Goal: Task Accomplishment & Management: Manage account settings

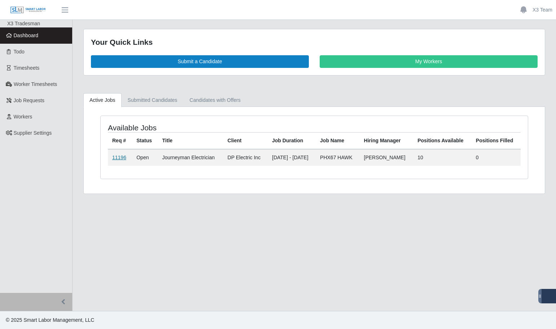
drag, startPoint x: 118, startPoint y: 159, endPoint x: 113, endPoint y: 159, distance: 4.4
click at [117, 159] on link "11196" at bounding box center [119, 157] width 14 height 6
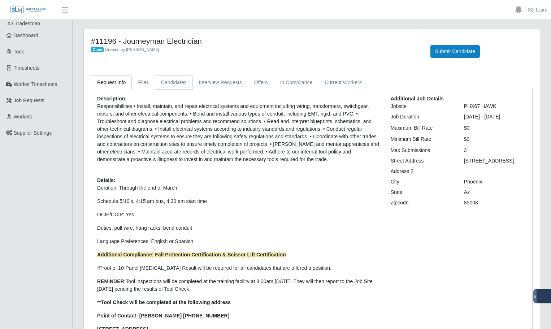
click at [168, 83] on link "Candidates" at bounding box center [174, 82] width 38 height 14
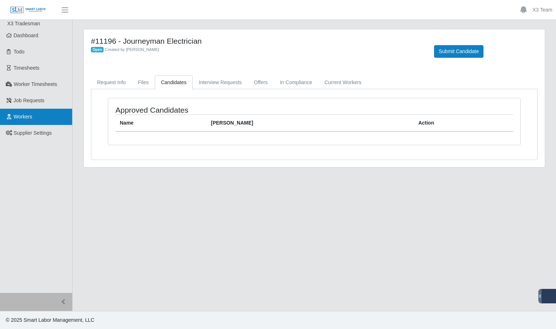
click at [23, 118] on span "Workers" at bounding box center [23, 117] width 19 height 6
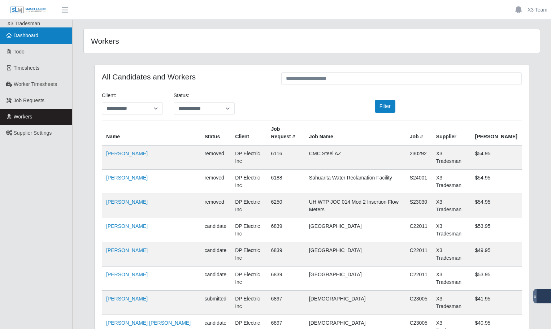
click at [29, 40] on link "Dashboard" at bounding box center [36, 35] width 72 height 16
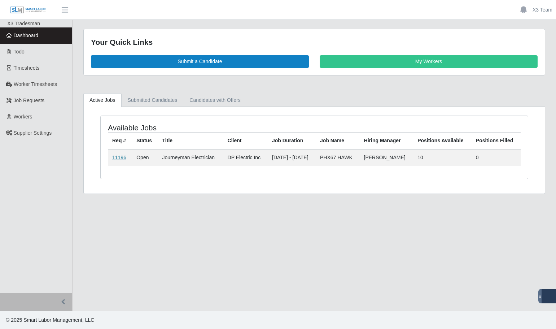
click at [121, 159] on link "11196" at bounding box center [119, 157] width 14 height 6
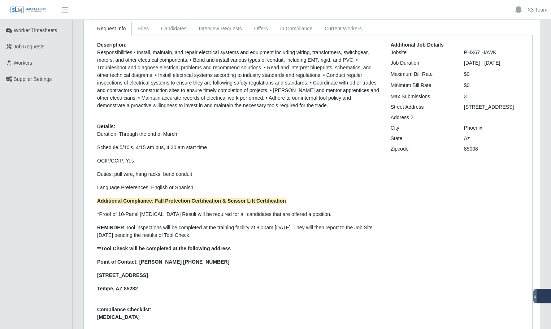
scroll to position [20, 0]
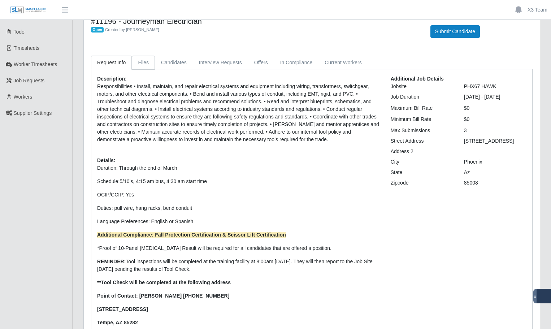
click at [141, 63] on link "Files" at bounding box center [143, 63] width 23 height 14
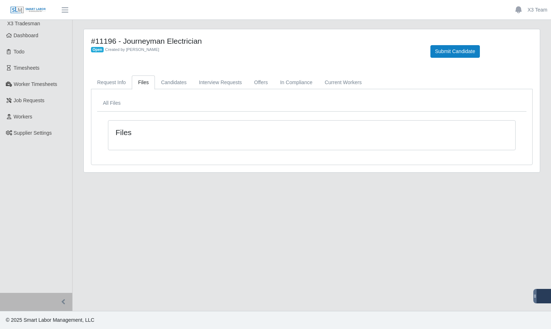
scroll to position [0, 0]
click at [171, 86] on link "Candidates" at bounding box center [174, 82] width 38 height 14
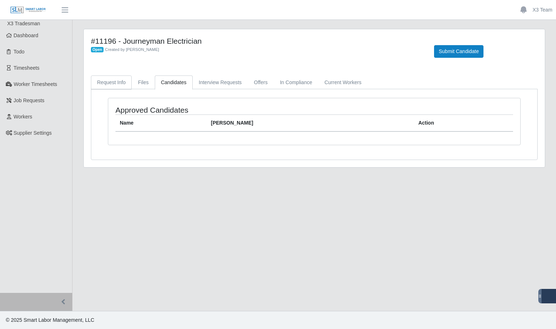
click at [102, 84] on link "Request Info" at bounding box center [111, 82] width 41 height 14
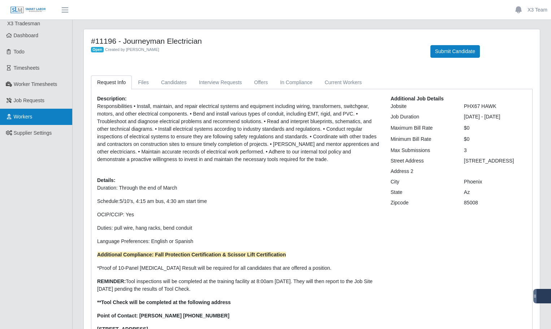
click at [24, 119] on span "Workers" at bounding box center [23, 117] width 19 height 6
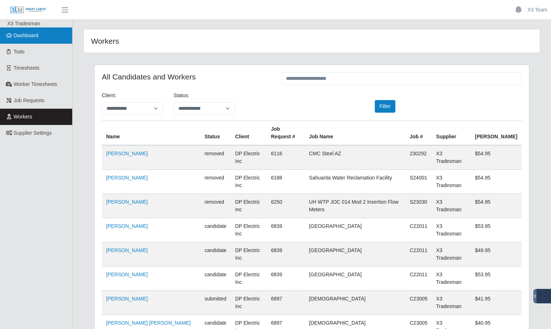
click at [29, 36] on span "Dashboard" at bounding box center [26, 35] width 25 height 6
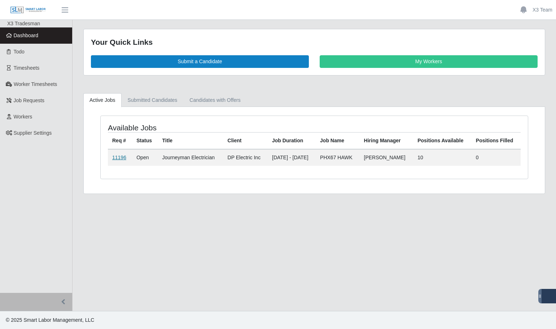
click at [122, 155] on link "11196" at bounding box center [119, 157] width 14 height 6
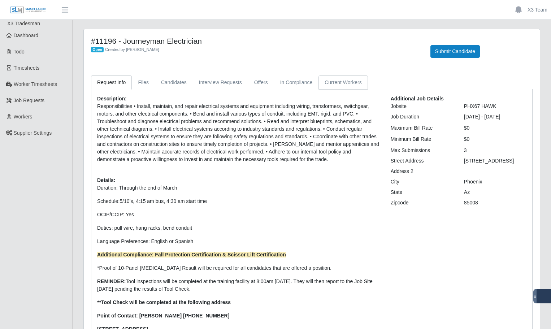
click at [350, 79] on link "Current Workers" at bounding box center [342, 82] width 49 height 14
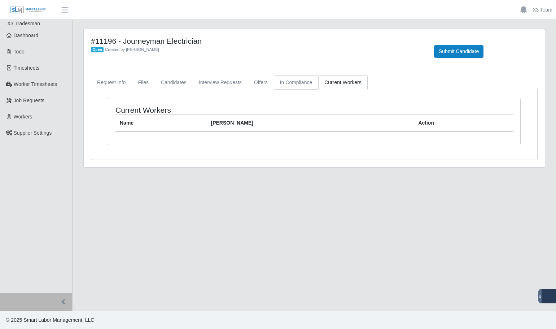
click at [297, 83] on link "In Compliance" at bounding box center [296, 82] width 45 height 14
click at [256, 83] on link "Offers" at bounding box center [261, 82] width 26 height 14
drag, startPoint x: 210, startPoint y: 82, endPoint x: 206, endPoint y: 83, distance: 4.4
click at [209, 82] on link "Interview Requests" at bounding box center [220, 82] width 55 height 14
click at [164, 78] on link "Candidates" at bounding box center [174, 82] width 38 height 14
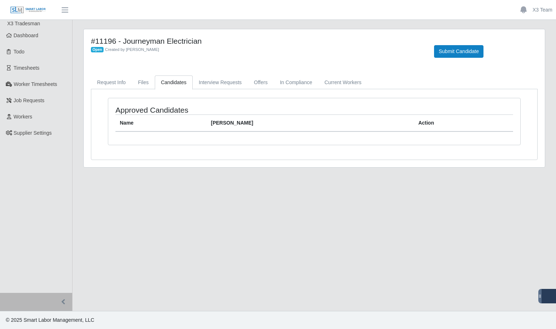
click at [25, 192] on ul "X3 Tradesman Dashboard Todo Timesheets Worker Timesheets Job Requests Workers S…" at bounding box center [36, 156] width 72 height 273
click at [40, 33] on link "Dashboard" at bounding box center [36, 35] width 72 height 16
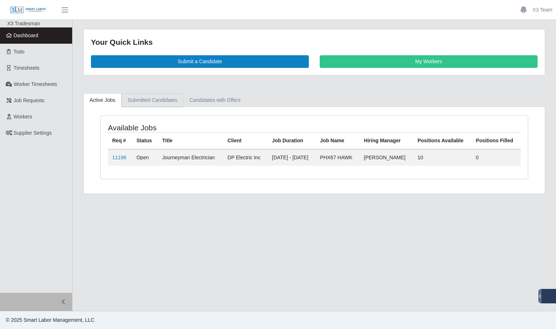
click at [152, 95] on link "Submitted Candidates" at bounding box center [153, 100] width 62 height 14
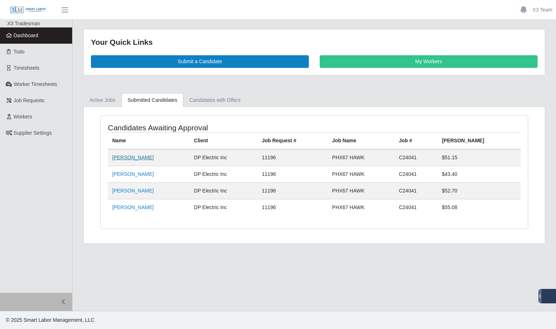
click at [129, 158] on link "[PERSON_NAME]" at bounding box center [132, 157] width 41 height 6
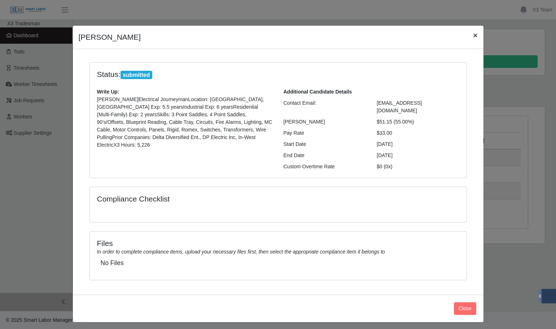
click at [475, 38] on span "×" at bounding box center [475, 35] width 4 height 8
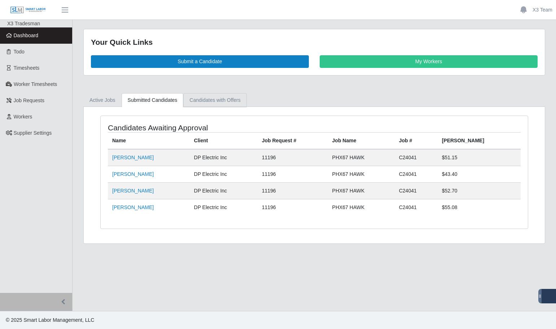
click at [201, 102] on link "Candidates with Offers" at bounding box center [214, 100] width 63 height 14
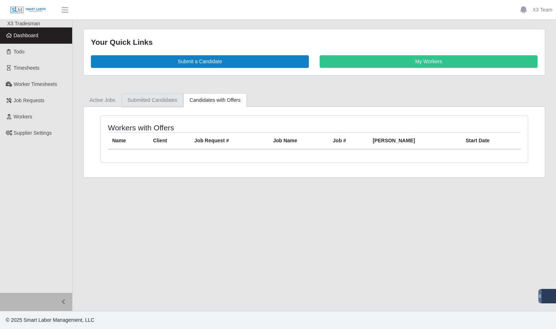
click at [174, 99] on link "Submitted Candidates" at bounding box center [153, 100] width 62 height 14
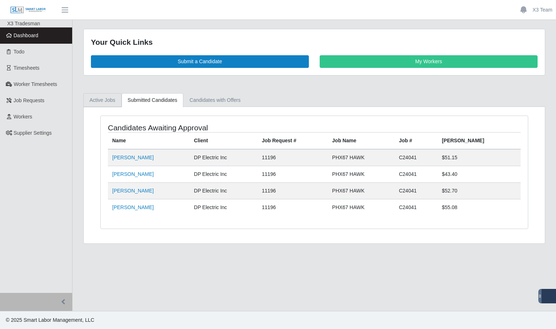
click at [88, 96] on link "Active Jobs" at bounding box center [102, 100] width 38 height 14
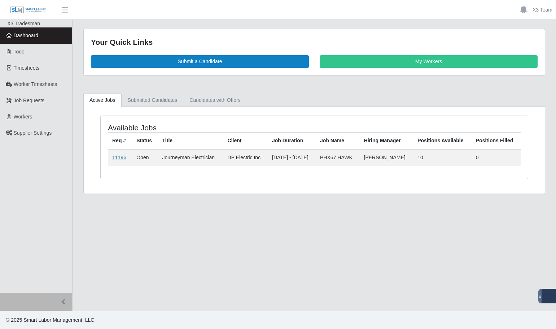
drag, startPoint x: 118, startPoint y: 157, endPoint x: 115, endPoint y: 161, distance: 4.6
click at [117, 157] on link "11196" at bounding box center [119, 157] width 14 height 6
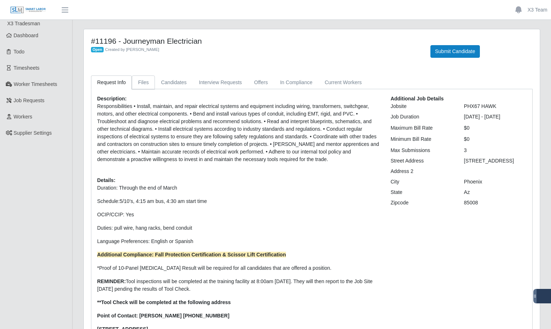
click at [138, 80] on link "Files" at bounding box center [143, 82] width 23 height 14
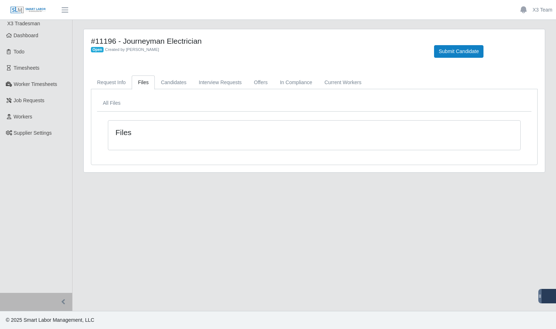
click at [6, 27] on ul "X3 Tradesman Dashboard Todo Timesheets Worker Timesheets Job Requests Workers S…" at bounding box center [36, 156] width 72 height 273
click at [10, 33] on icon at bounding box center [9, 35] width 6 height 5
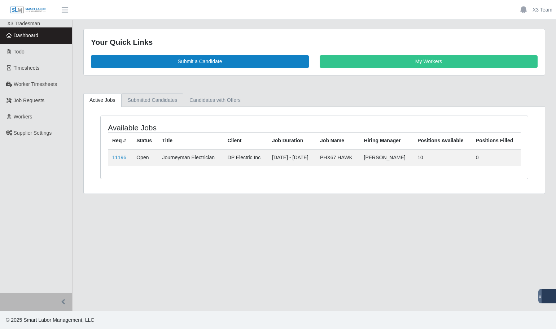
click at [135, 100] on link "Submitted Candidates" at bounding box center [153, 100] width 62 height 14
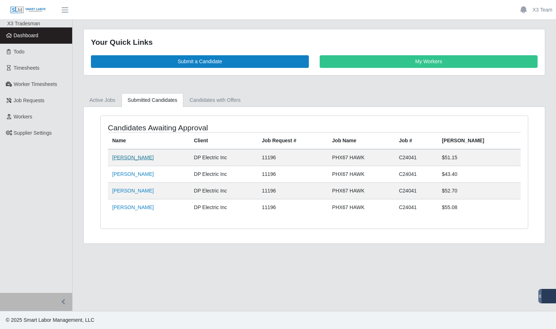
click at [127, 156] on link "[PERSON_NAME]" at bounding box center [132, 157] width 41 height 6
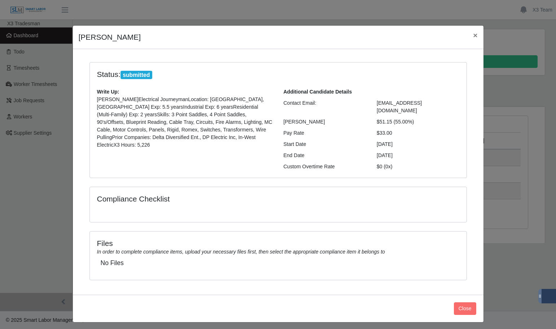
click at [340, 231] on div "Files In order to complete compliance items, upload your necessary files first,…" at bounding box center [278, 255] width 377 height 48
click at [473, 35] on span "×" at bounding box center [475, 35] width 4 height 8
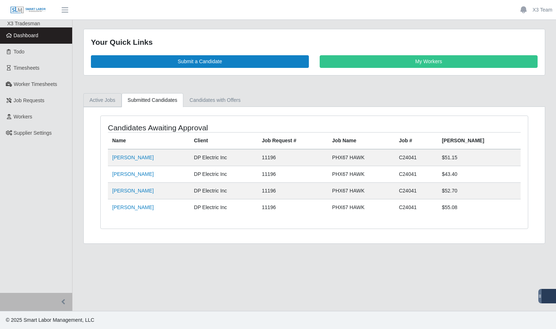
click at [98, 99] on link "Active Jobs" at bounding box center [102, 100] width 38 height 14
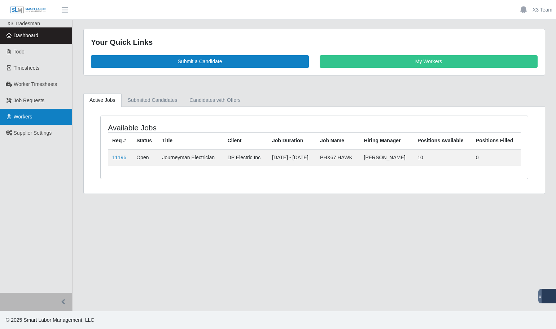
click at [29, 118] on span "Workers" at bounding box center [23, 117] width 19 height 6
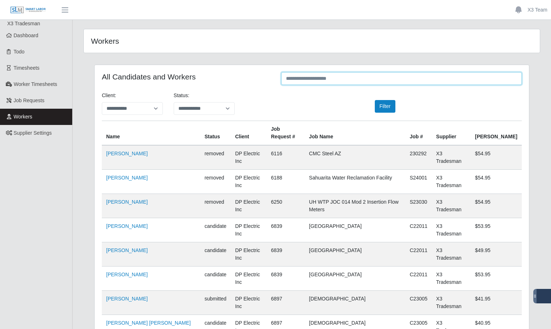
click at [309, 76] on input "text" at bounding box center [401, 78] width 240 height 13
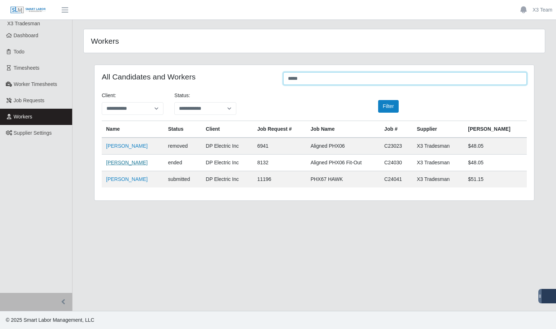
type input "*****"
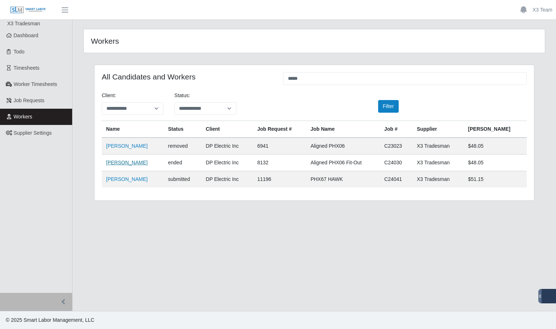
click at [123, 163] on link "[PERSON_NAME]" at bounding box center [126, 162] width 41 height 6
click at [249, 35] on div "Workers" at bounding box center [314, 40] width 461 height 23
click at [47, 38] on link "Dashboard" at bounding box center [36, 35] width 72 height 16
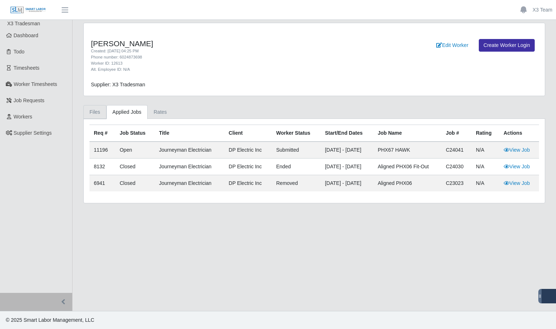
click at [87, 108] on link "Files" at bounding box center [94, 112] width 23 height 14
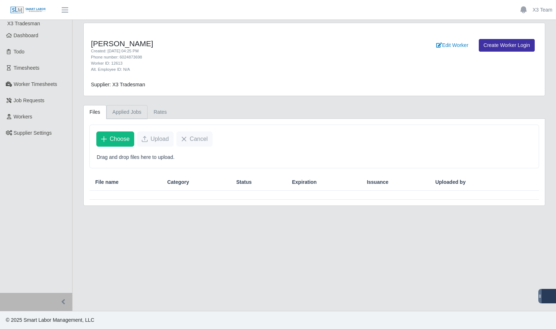
click at [127, 110] on link "Applied Jobs" at bounding box center [126, 112] width 41 height 14
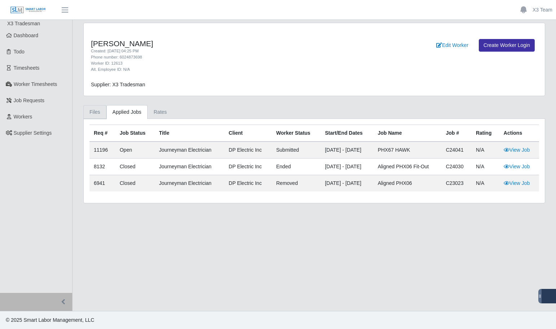
click at [99, 116] on link "Files" at bounding box center [94, 112] width 23 height 14
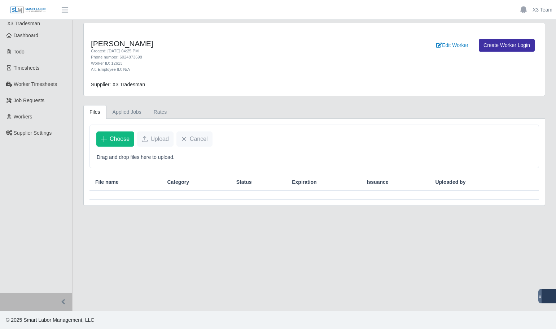
drag, startPoint x: 226, startPoint y: 60, endPoint x: 140, endPoint y: 26, distance: 91.7
click at [226, 60] on div "Phone number: 6024873698" at bounding box center [219, 57] width 256 height 6
click at [31, 33] on span "Dashboard" at bounding box center [26, 35] width 25 height 6
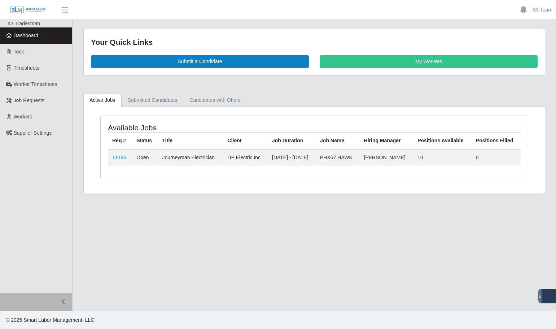
drag, startPoint x: 225, startPoint y: 222, endPoint x: 230, endPoint y: 222, distance: 5.1
click at [230, 222] on main "Your Quick Links Submit a Candidate My Workers Active Jobs Submitted Candidates…" at bounding box center [315, 165] width 484 height 291
click at [111, 156] on td "11196" at bounding box center [120, 157] width 24 height 17
click at [119, 160] on link "11196" at bounding box center [119, 157] width 14 height 6
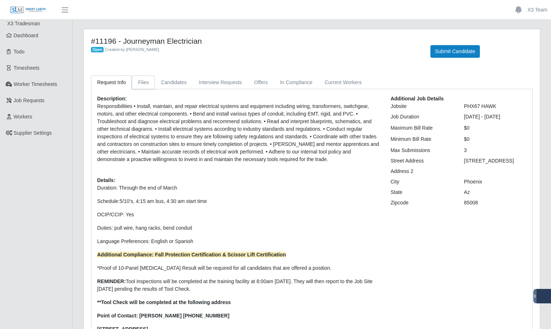
click at [147, 82] on link "Files" at bounding box center [143, 82] width 23 height 14
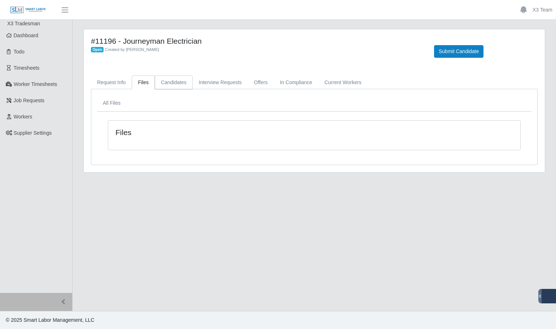
click at [176, 86] on link "Candidates" at bounding box center [174, 82] width 38 height 14
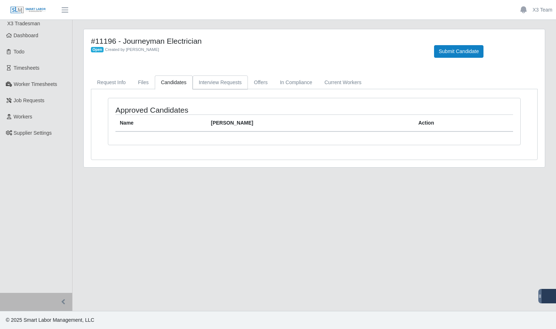
click at [233, 82] on link "Interview Requests" at bounding box center [220, 82] width 55 height 14
click at [263, 83] on link "Offers" at bounding box center [261, 82] width 26 height 14
click at [296, 85] on link "In Compliance" at bounding box center [296, 82] width 45 height 14
click at [342, 86] on link "Current Workers" at bounding box center [342, 82] width 49 height 14
click at [112, 81] on link "Request Info" at bounding box center [111, 82] width 41 height 14
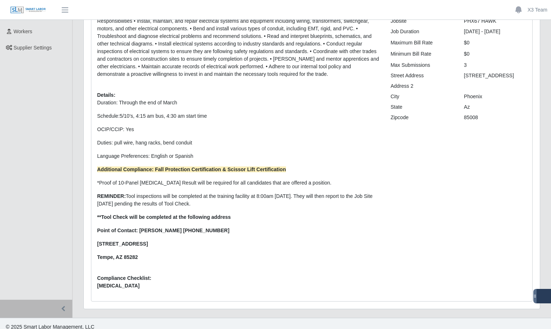
scroll to position [92, 0]
